Goal: Navigation & Orientation: Find specific page/section

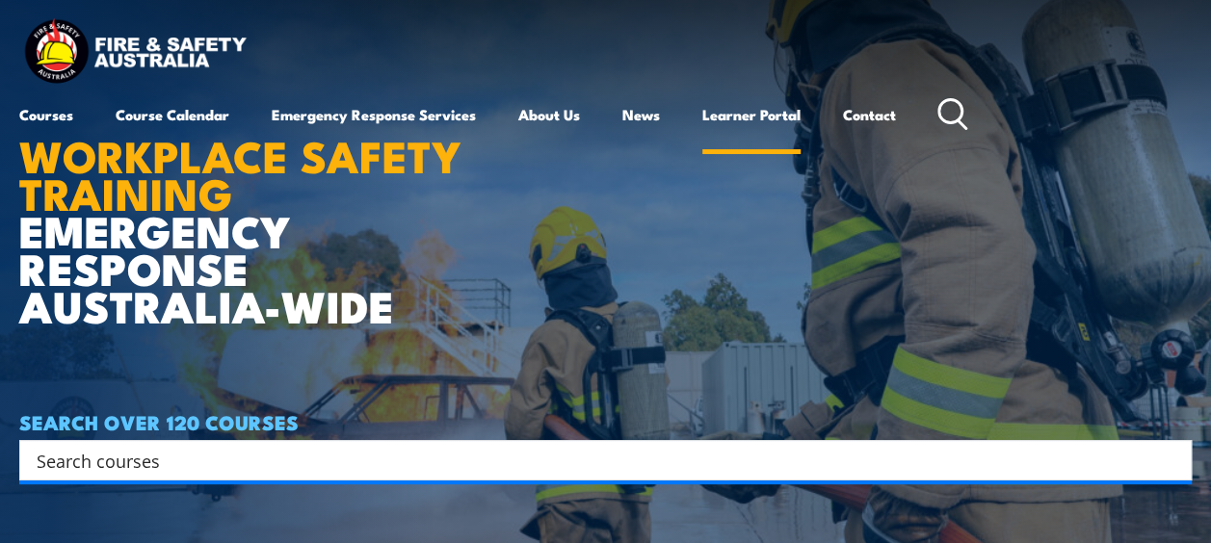
click at [765, 114] on link "Learner Portal" at bounding box center [751, 115] width 98 height 46
click at [638, 112] on link "News" at bounding box center [641, 115] width 38 height 46
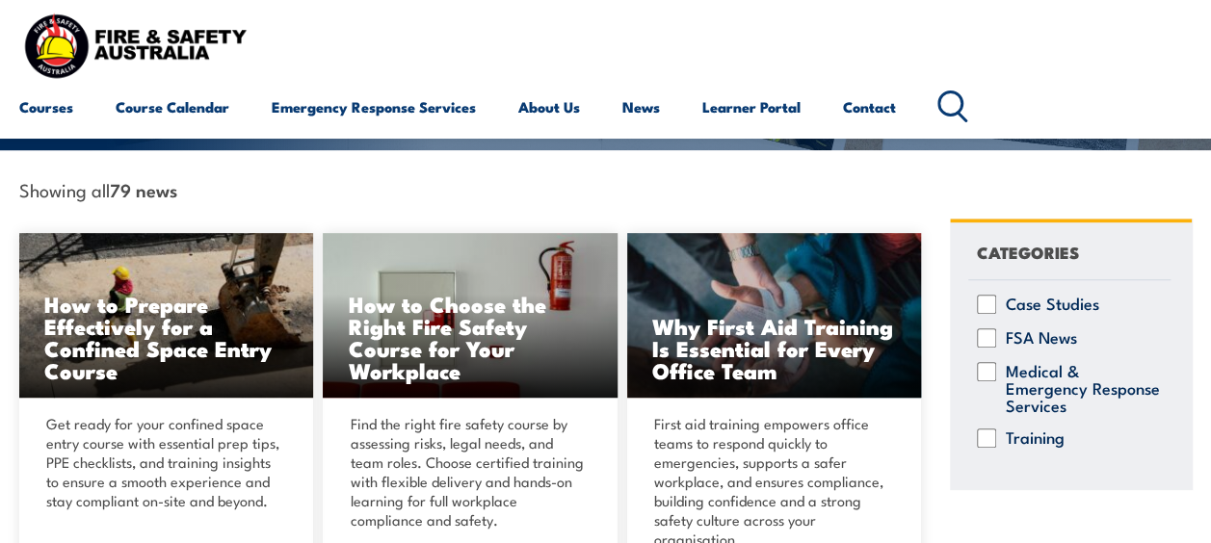
scroll to position [347, 0]
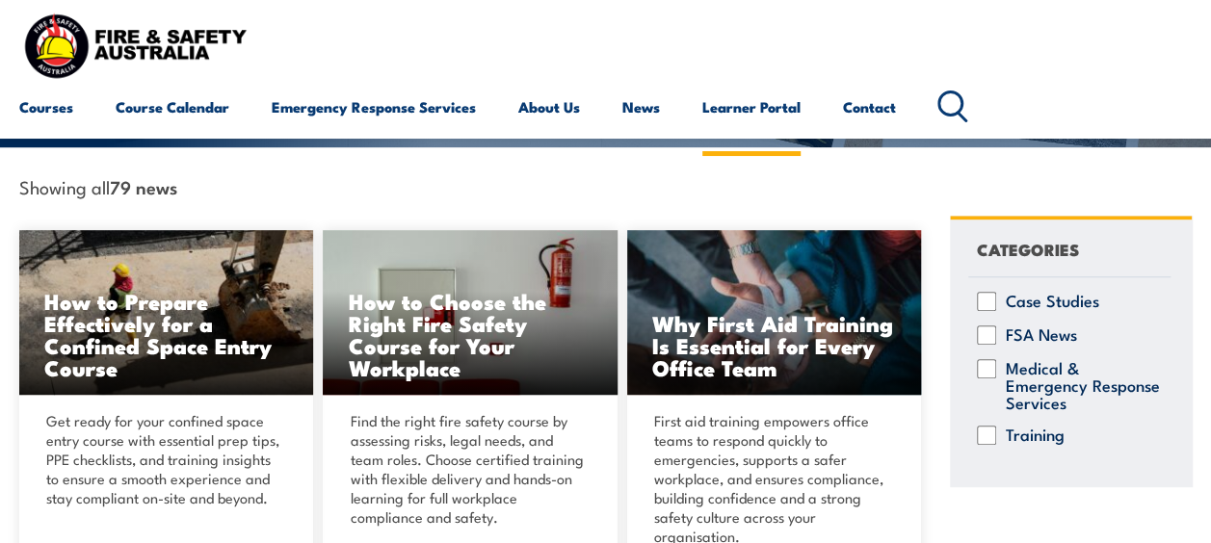
click at [746, 96] on link "Learner Portal" at bounding box center [751, 107] width 98 height 46
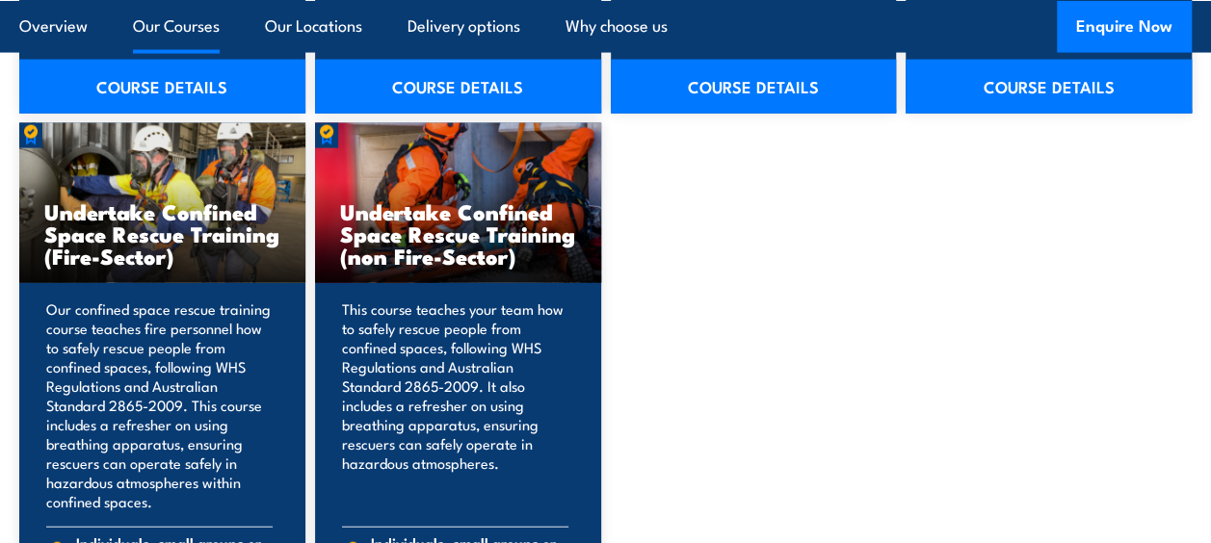
scroll to position [2042, 0]
